Goal: Information Seeking & Learning: Learn about a topic

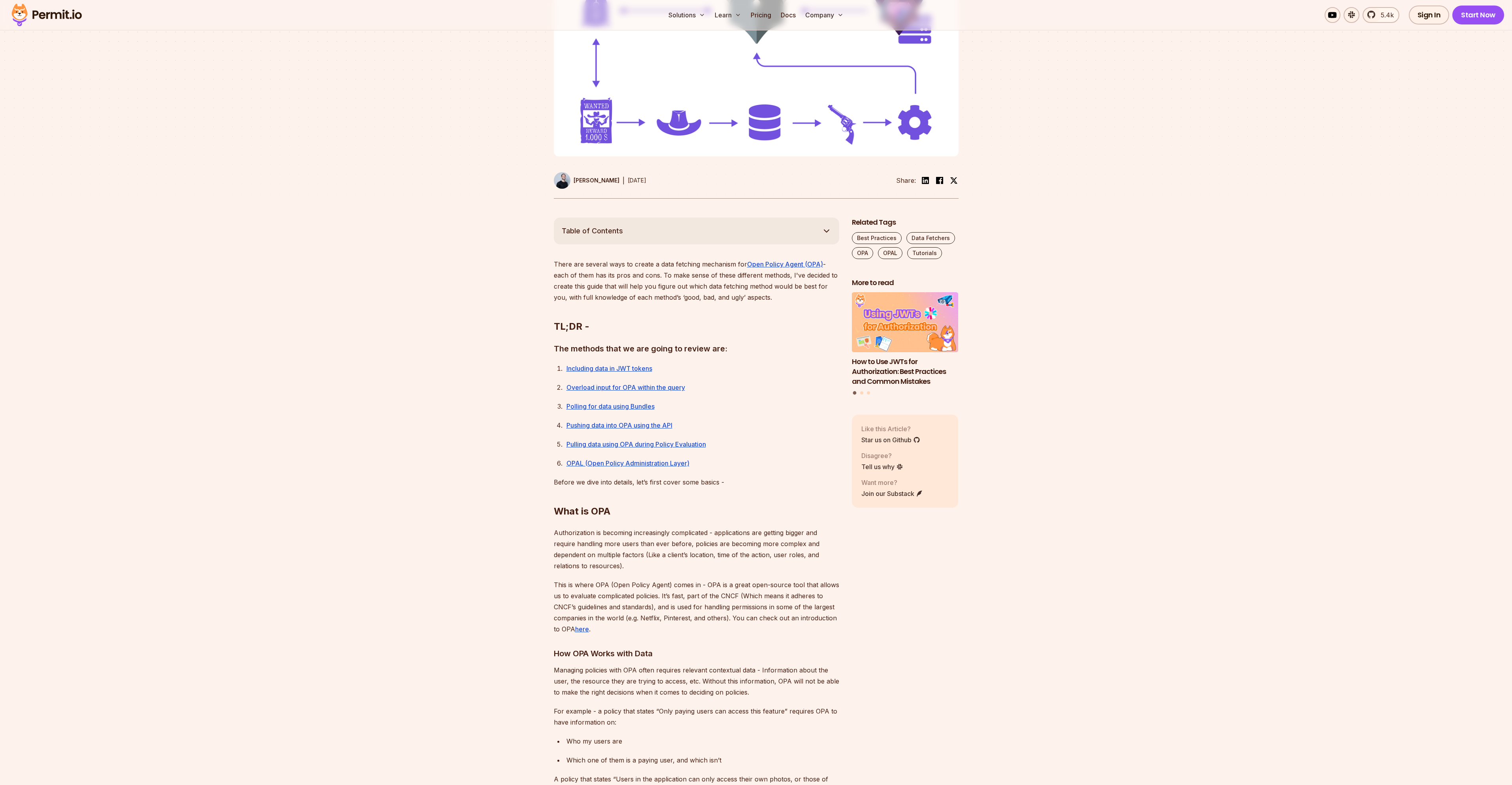
scroll to position [351, 0]
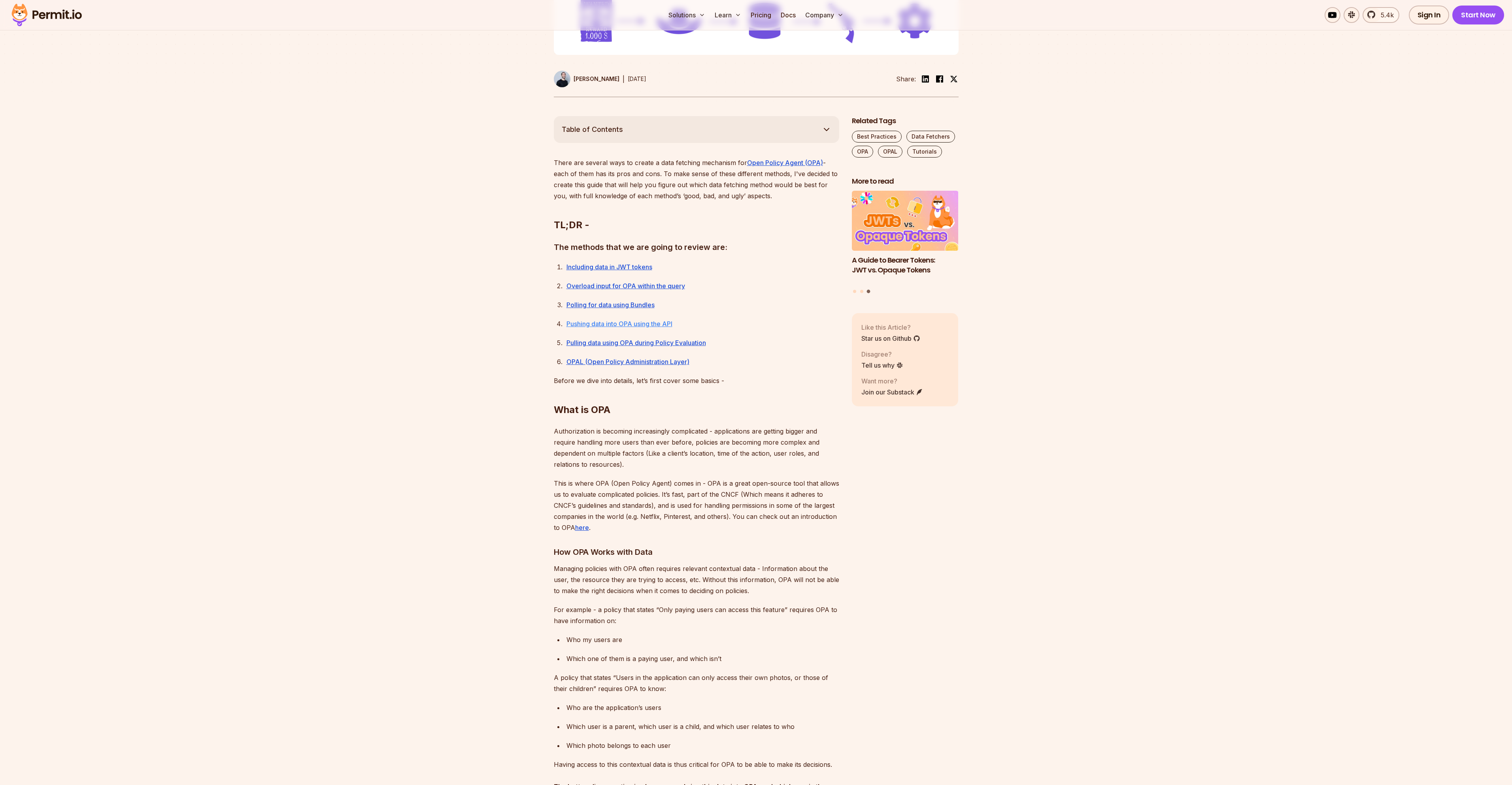
click at [589, 326] on link "Pushing data into OPA using the API" at bounding box center [619, 324] width 106 height 8
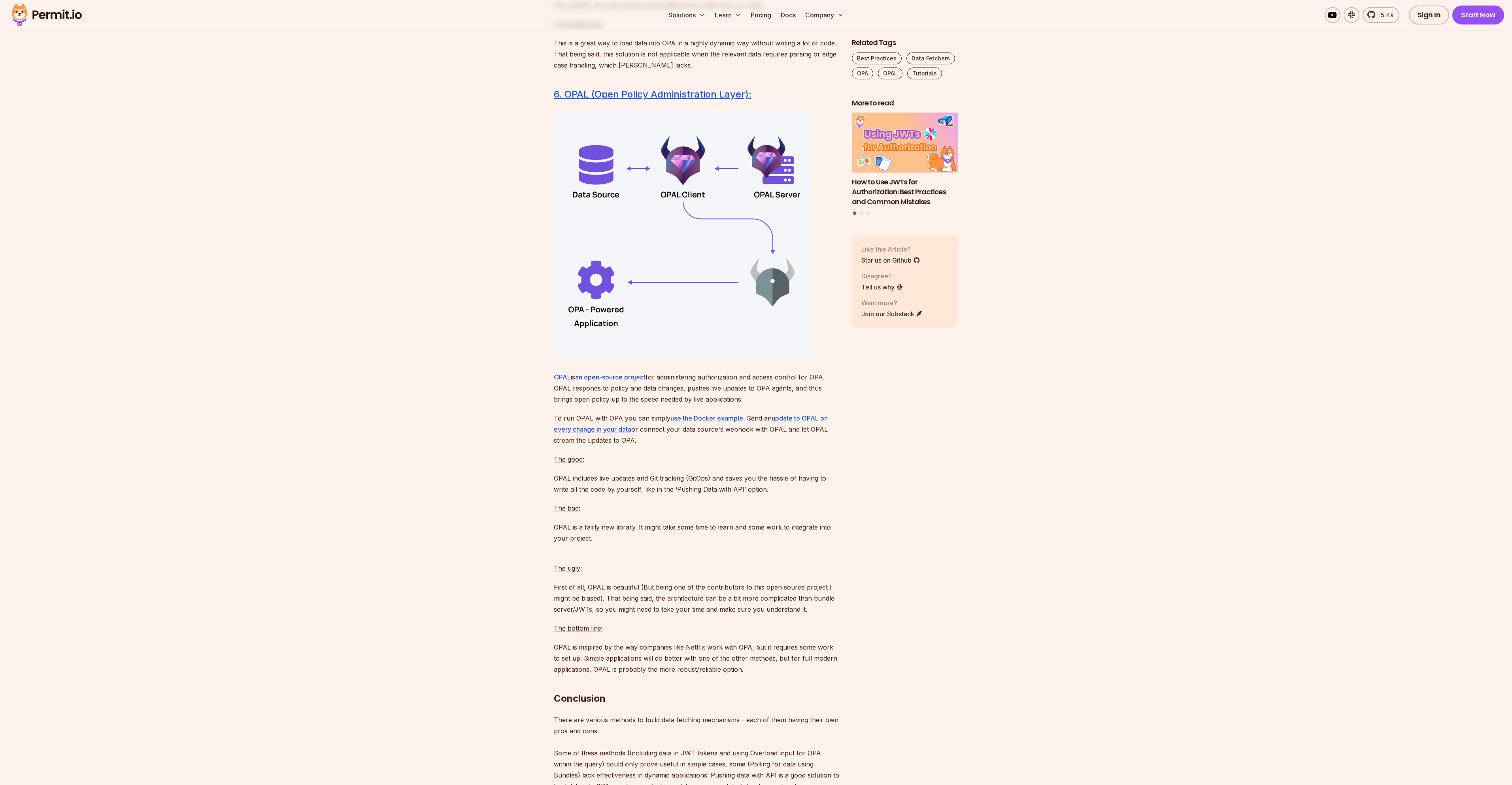
scroll to position [4995, 0]
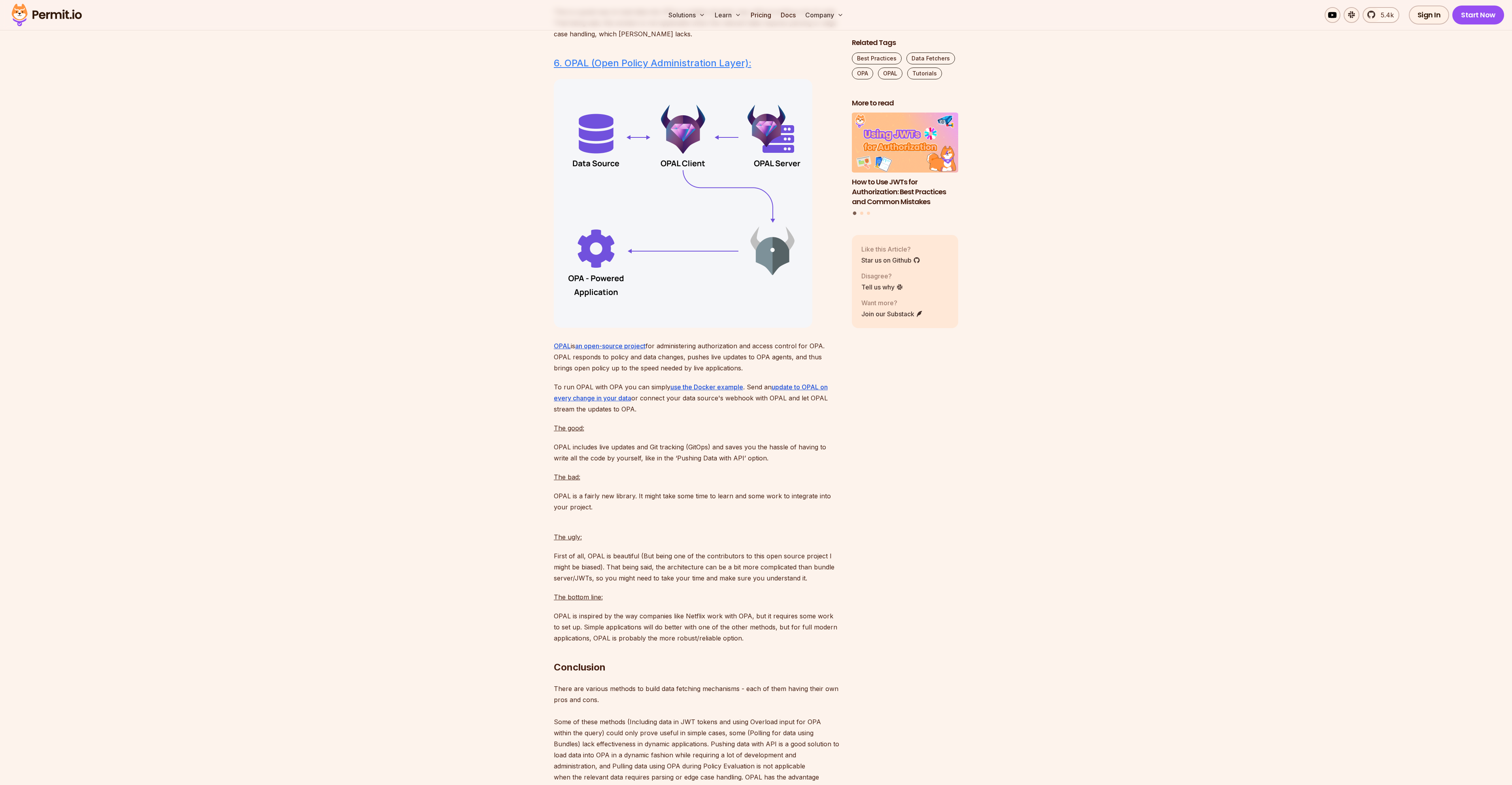
click at [726, 69] on link "6. OPAL (Open Policy Administration Layer):" at bounding box center [652, 64] width 198 height 12
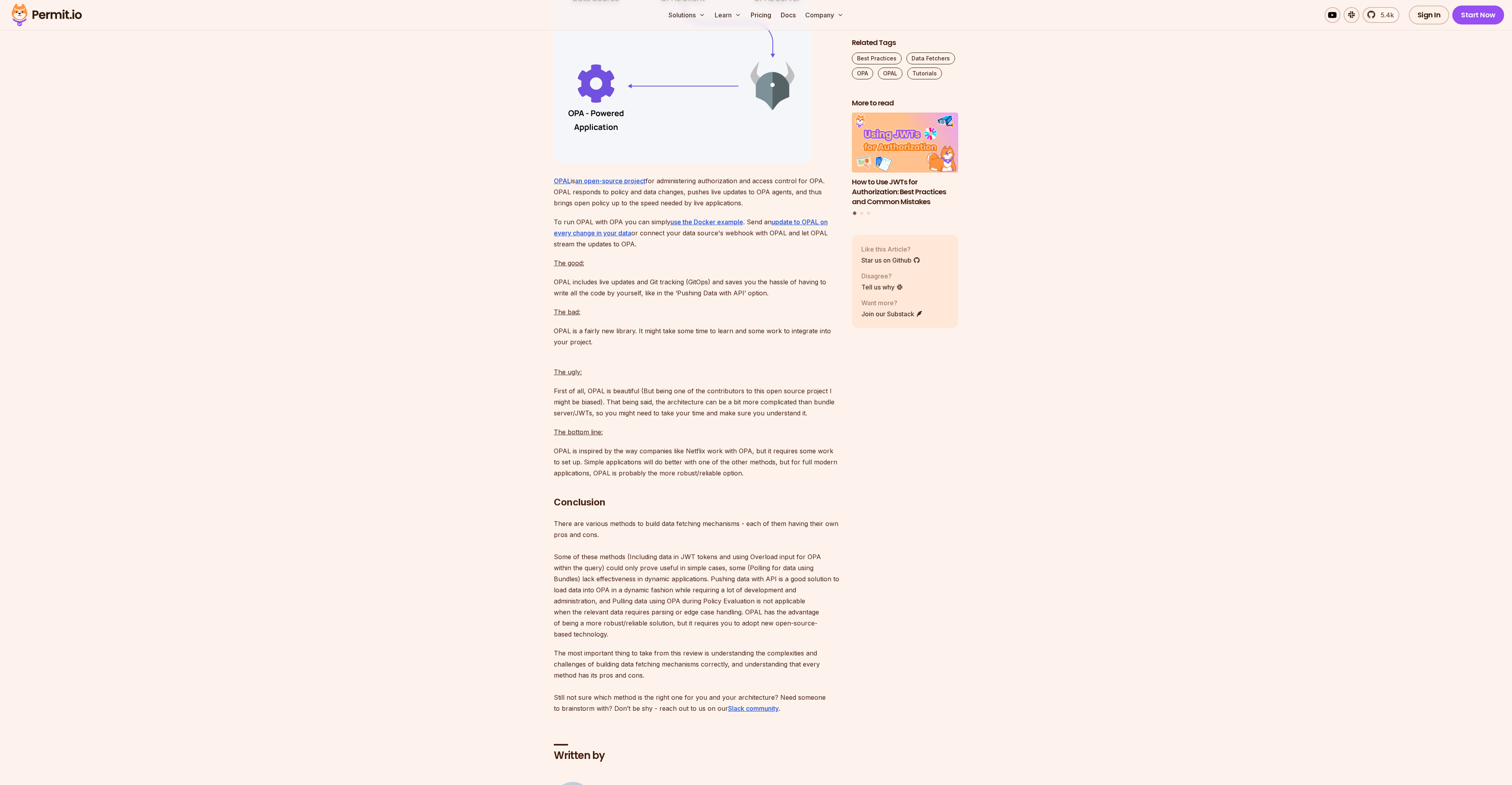
scroll to position [5100, 0]
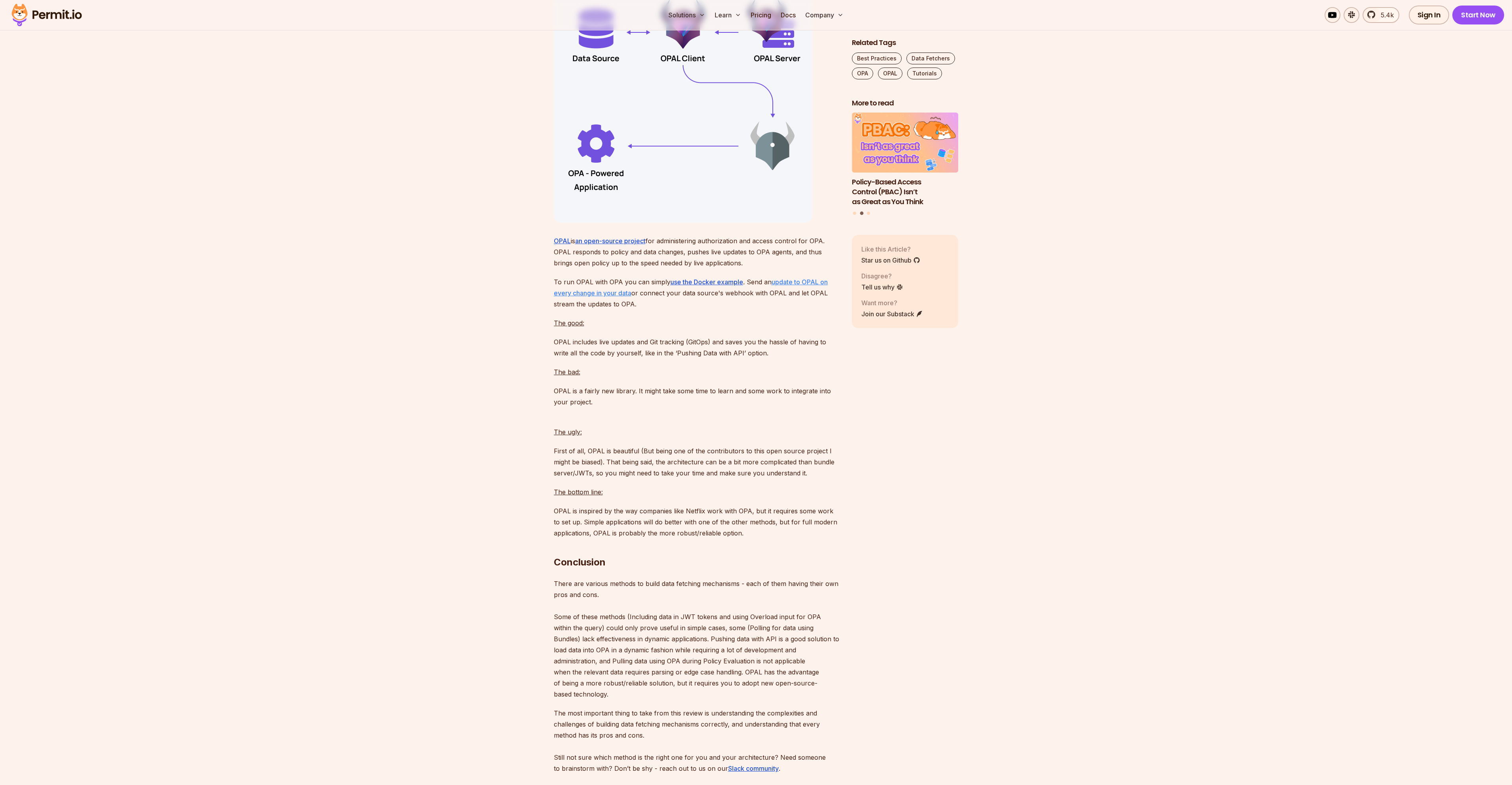
click at [784, 297] on u "update to OPAL on every change in your data" at bounding box center [690, 288] width 274 height 19
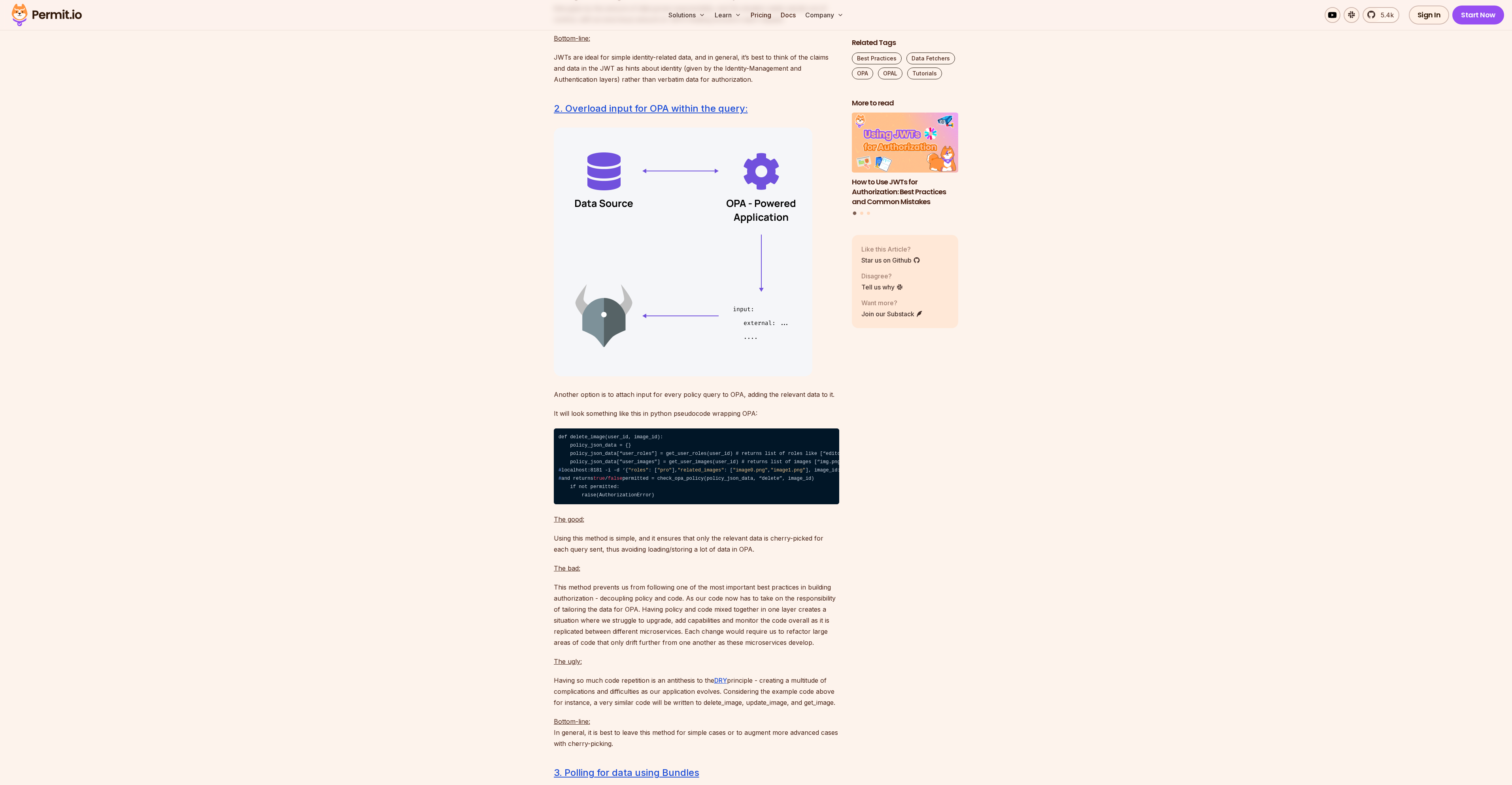
scroll to position [2240, 0]
drag, startPoint x: 991, startPoint y: 364, endPoint x: 986, endPoint y: 363, distance: 5.1
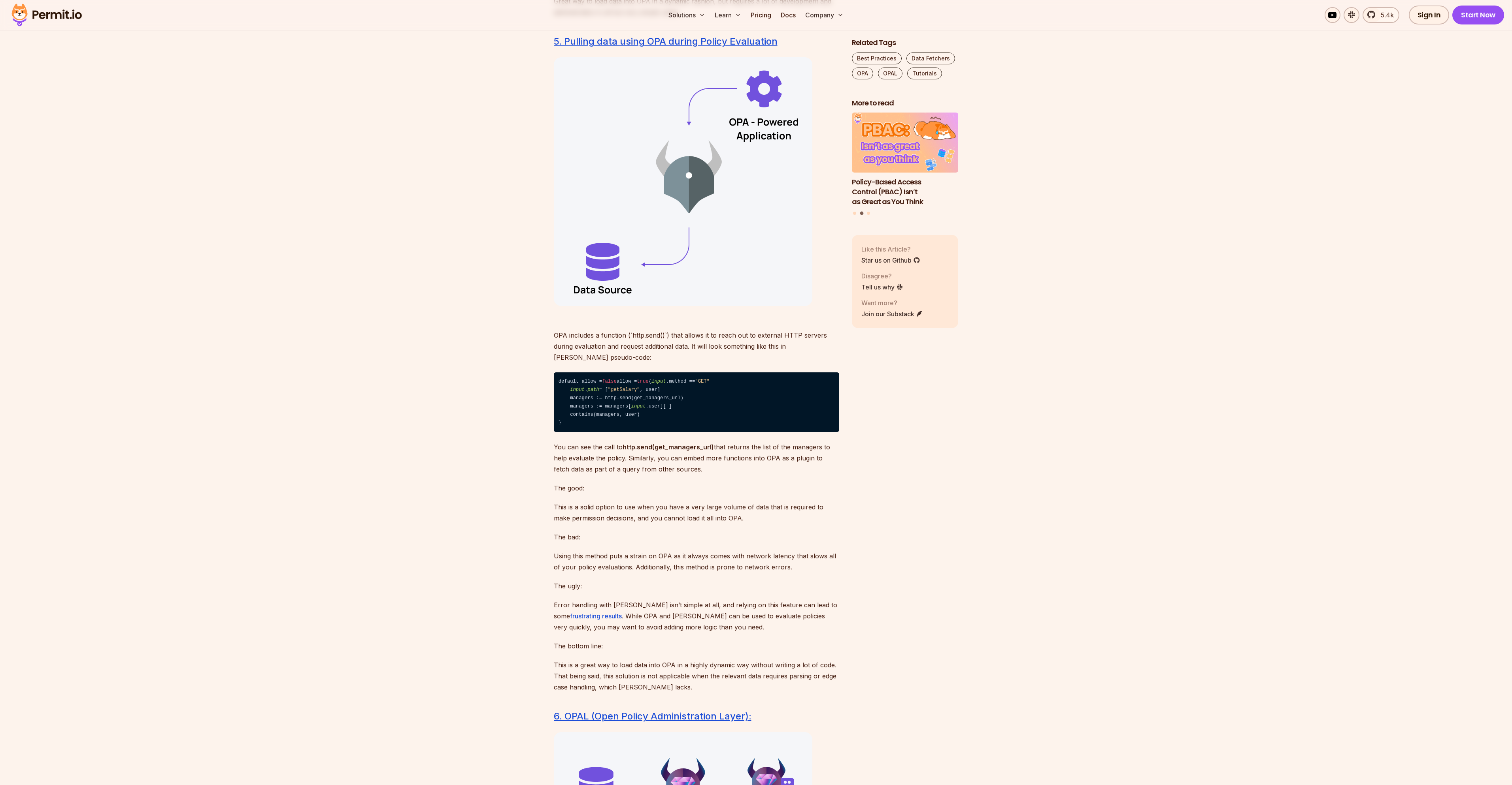
scroll to position [4267, 0]
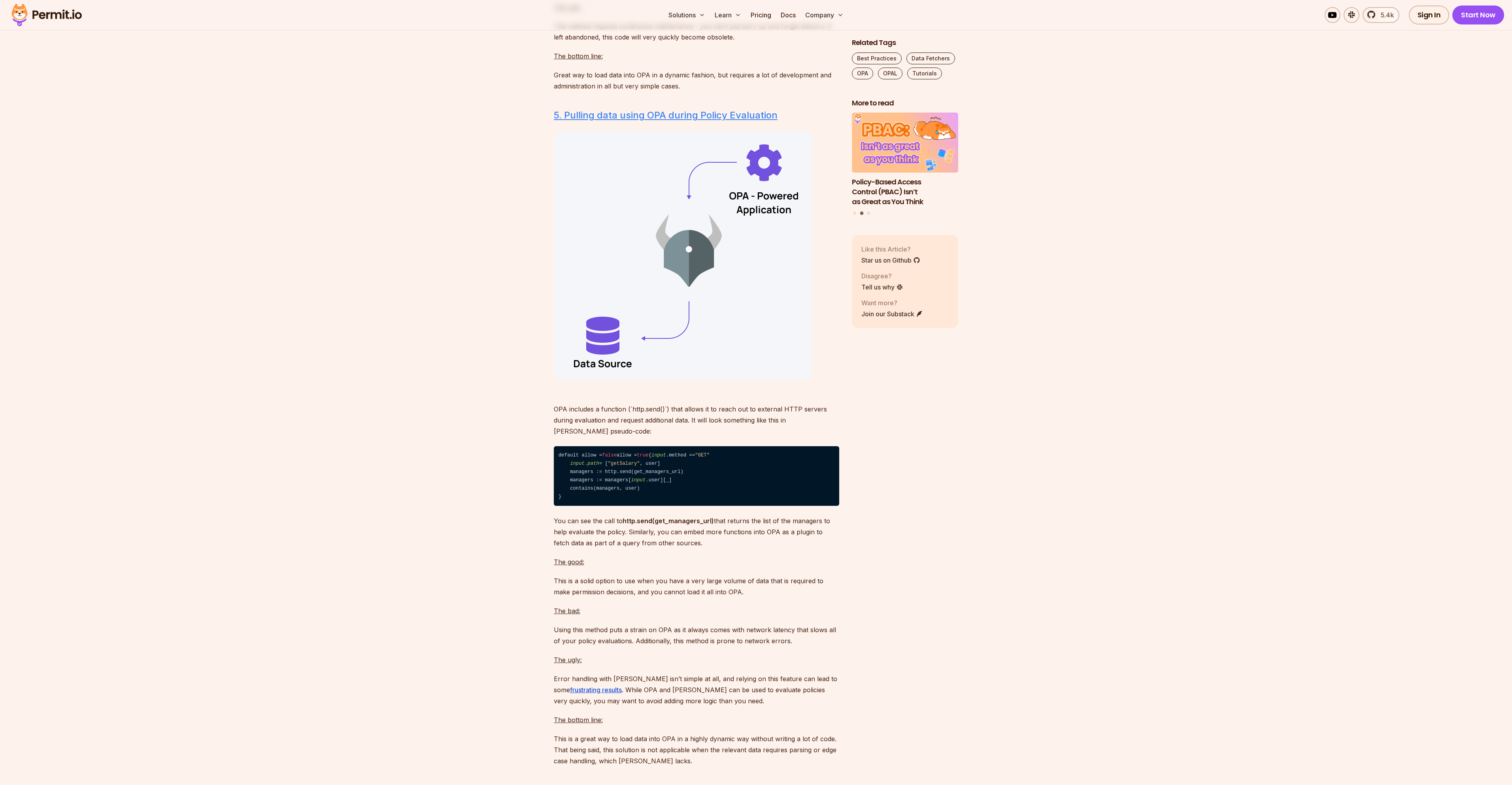
click at [664, 121] on link "5. Pulling data using OPA during Policy Evaluation" at bounding box center [665, 115] width 224 height 12
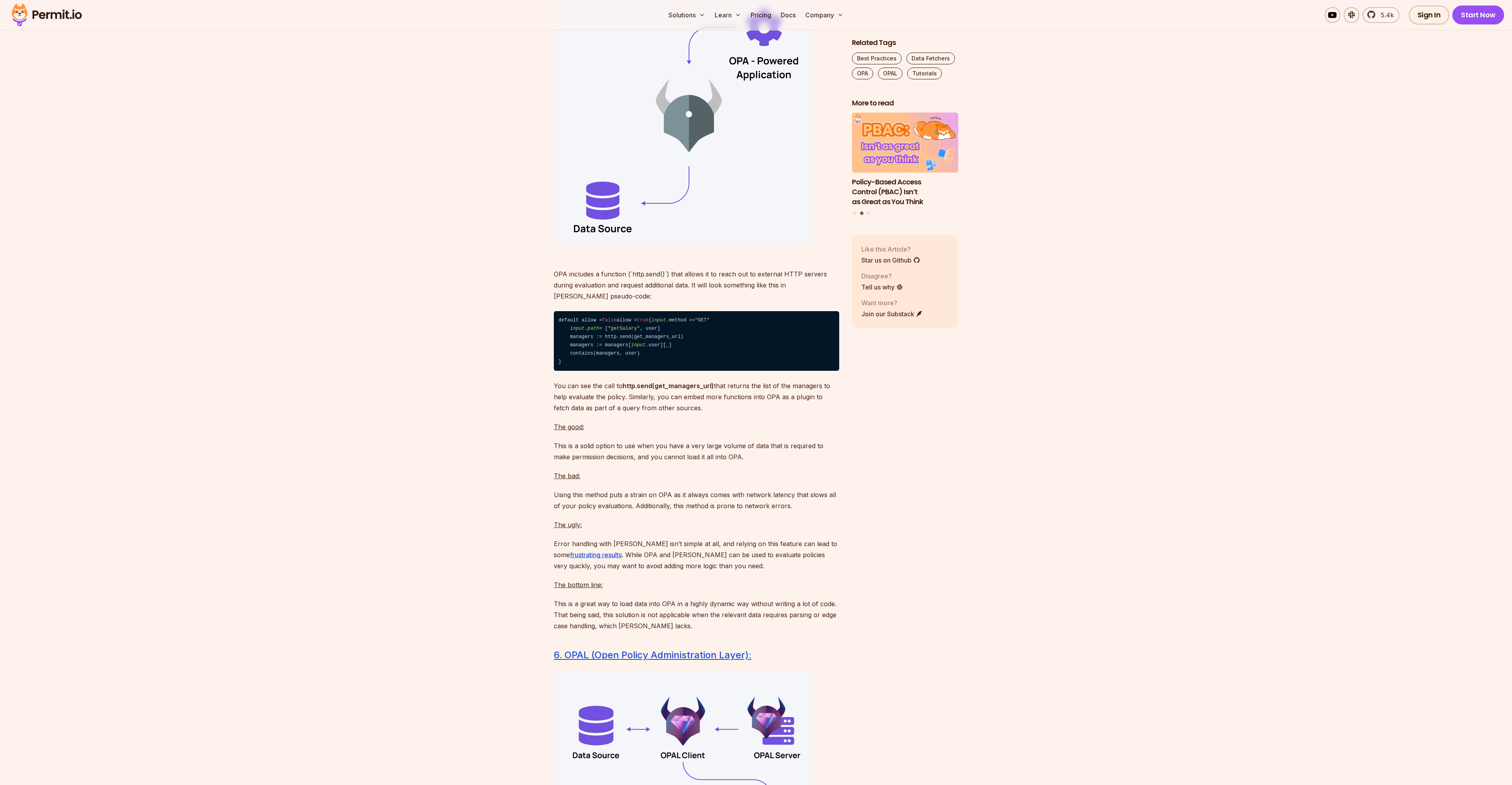
scroll to position [4408, 0]
